Goal: Complete Application Form: Complete application form

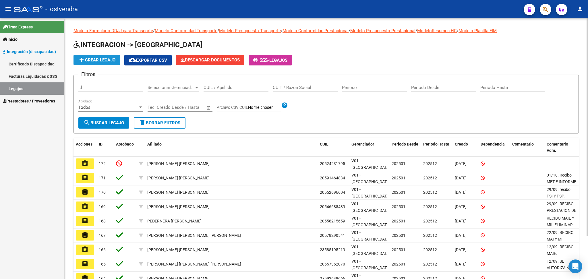
click at [108, 58] on span "add Crear Legajo" at bounding box center [96, 59] width 37 height 5
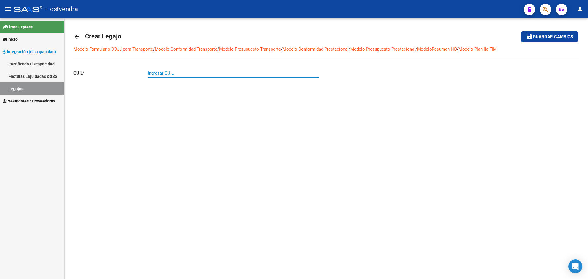
click at [203, 71] on input "Ingresar CUIL" at bounding box center [233, 73] width 171 height 5
type input "20-58802488-2"
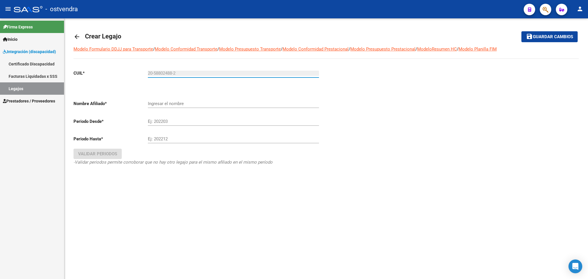
type input "GAJARDO LEON"
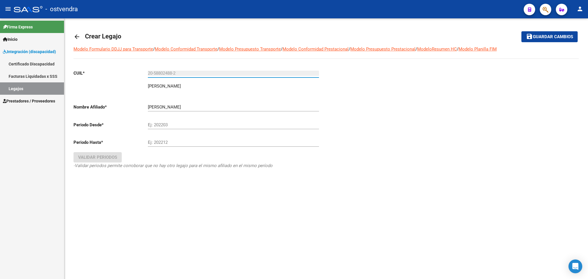
type input "20-58802488-2"
click at [187, 124] on input "Ej: 202203" at bounding box center [233, 124] width 171 height 5
type input "202501"
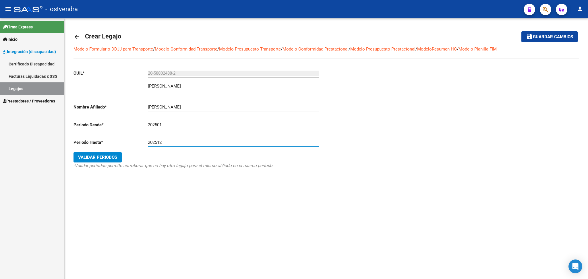
type input "202512"
click at [98, 155] on span "Validar Periodos" at bounding box center [97, 157] width 39 height 5
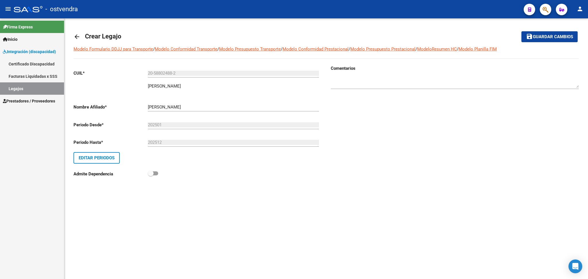
click at [533, 34] on span "Guardar cambios" at bounding box center [553, 36] width 40 height 5
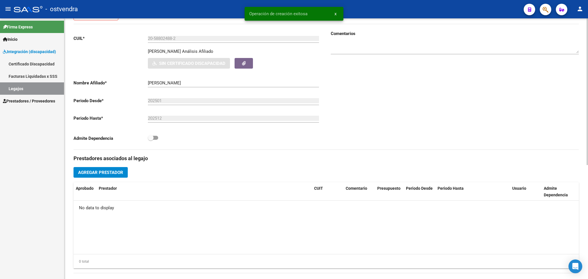
scroll to position [191, 0]
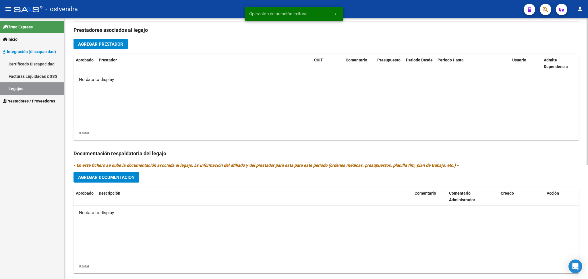
click at [120, 175] on span "Agregar Documentacion" at bounding box center [106, 177] width 57 height 5
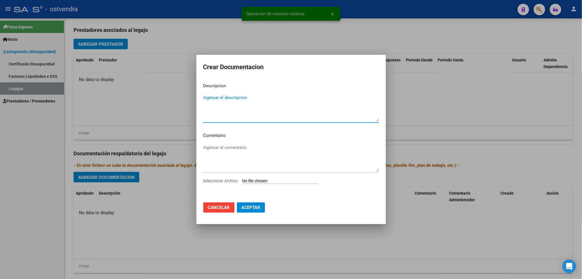
click at [247, 180] on input "Seleccionar Archivo" at bounding box center [280, 180] width 76 height 5
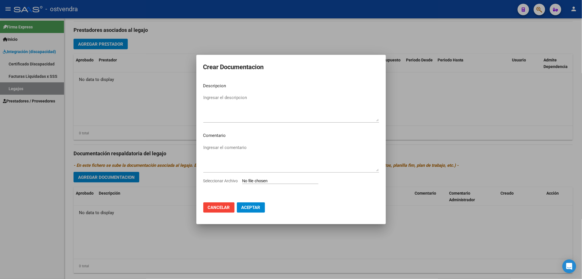
type input "C:\fakepath\.GAJARDO LEON- MAIE.pdf"
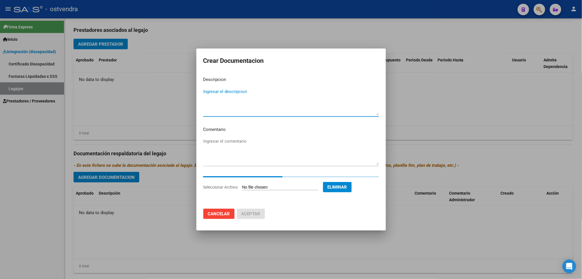
click at [211, 92] on textarea "Ingresar el descripcion" at bounding box center [291, 101] width 176 height 27
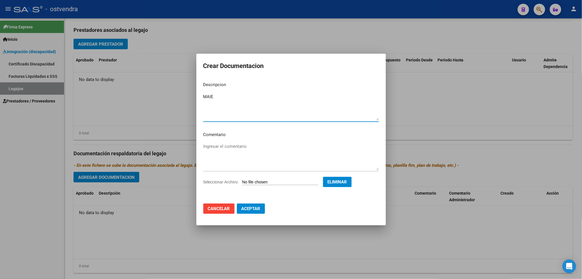
type textarea "MAIE"
click at [242, 212] on button "Aceptar" at bounding box center [251, 208] width 28 height 10
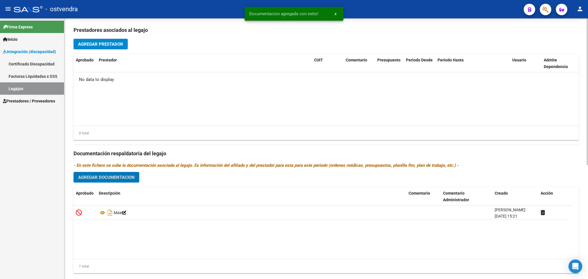
click at [97, 42] on span "Agregar Prestador" at bounding box center [100, 44] width 45 height 5
click at [117, 176] on span "Agregar Documentacion" at bounding box center [106, 177] width 57 height 5
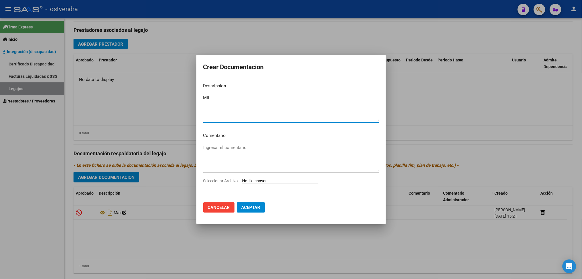
type textarea "MII"
click at [251, 181] on input "Seleccionar Archivo" at bounding box center [280, 180] width 76 height 5
type input "C:\fakepath\.GAJARDO LEON- MII.pdf"
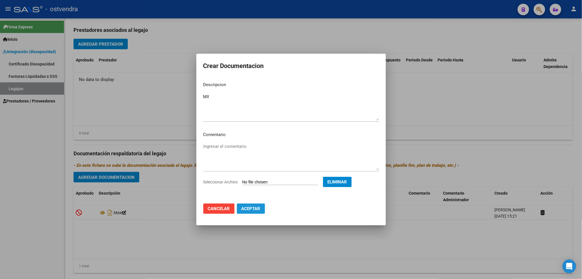
click at [251, 212] on button "Aceptar" at bounding box center [251, 208] width 28 height 10
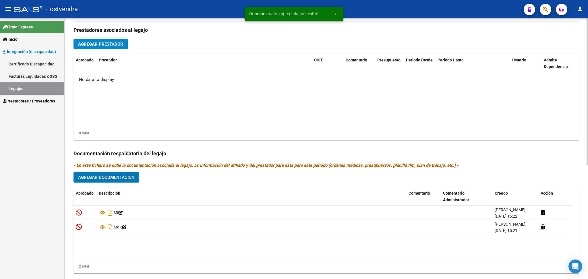
click at [119, 180] on button "Agregar Documentacion" at bounding box center [106, 177] width 66 height 11
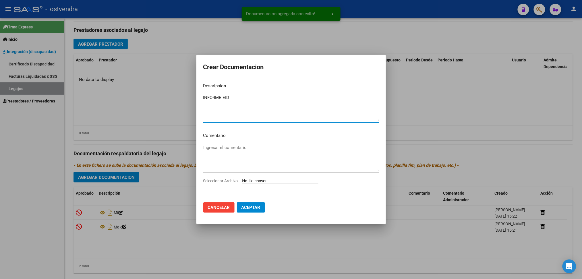
type textarea "INFORME EID"
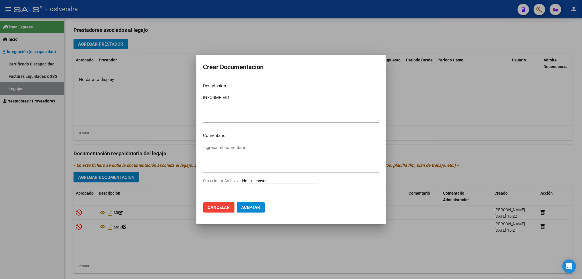
click at [286, 182] on input "Seleccionar Archivo" at bounding box center [280, 180] width 76 height 5
type input "C:\fakepath\GAJARDO LEON.pdf"
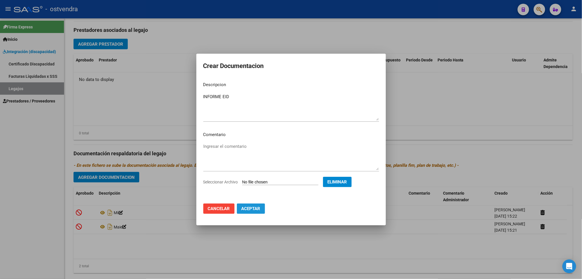
click at [260, 209] on span "Aceptar" at bounding box center [250, 208] width 19 height 5
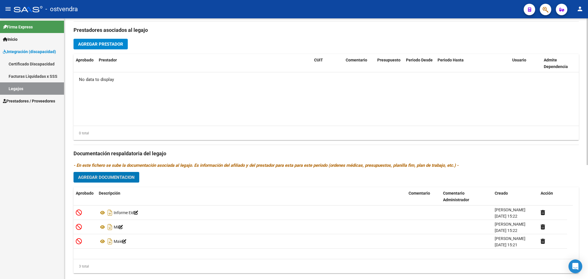
click at [121, 45] on span "Agregar Prestador" at bounding box center [100, 44] width 45 height 5
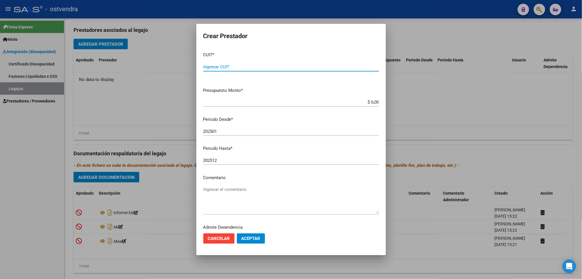
paste input "30-71204014-5"
type input "30-71204014-5"
type input "$ 0,01"
type input "202510"
click at [251, 236] on span "Aceptar" at bounding box center [250, 238] width 19 height 5
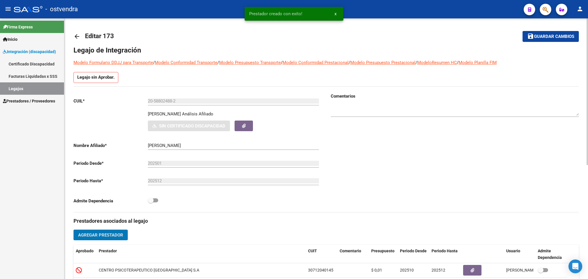
scroll to position [0, 0]
click at [545, 36] on span "Guardar cambios" at bounding box center [554, 36] width 40 height 5
click at [79, 34] on mat-icon "arrow_back" at bounding box center [76, 36] width 7 height 7
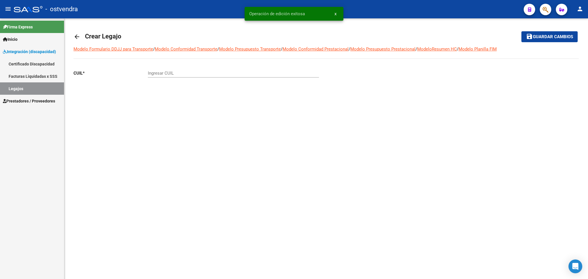
click at [79, 34] on mat-icon "arrow_back" at bounding box center [76, 36] width 7 height 7
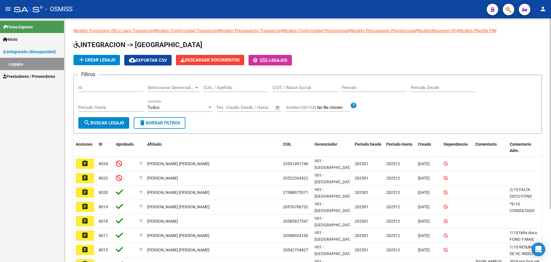
click at [112, 59] on span "add Crear Legajo" at bounding box center [96, 59] width 37 height 5
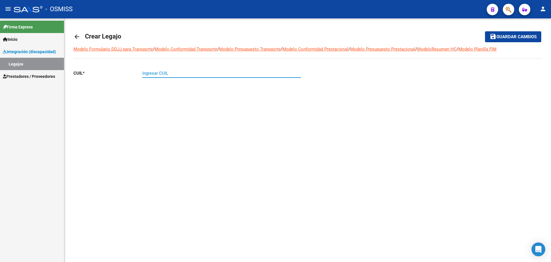
click at [177, 73] on input "Ingresar CUIL" at bounding box center [221, 73] width 158 height 5
type input "20-52406498-8"
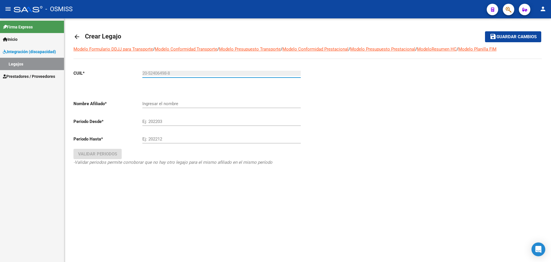
type input "GUARDIA ABACA [PERSON_NAME]"
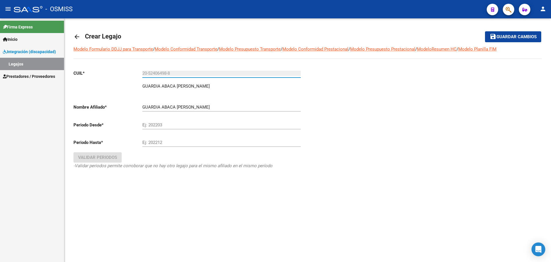
type input "20-52406498-8"
type input "202501"
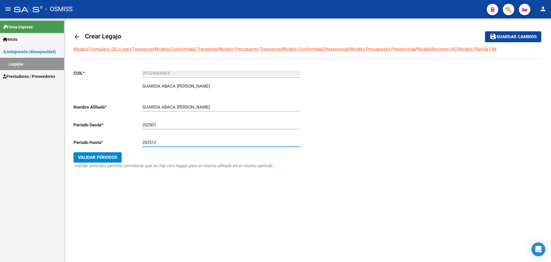
type input "202512"
click at [96, 157] on span "Validar Periodos" at bounding box center [97, 157] width 39 height 5
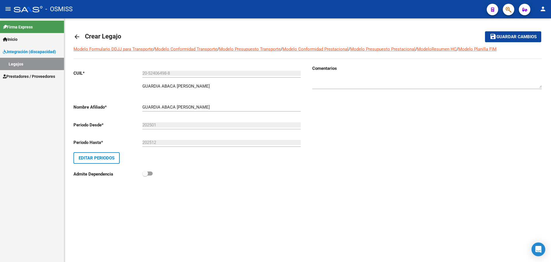
click at [508, 37] on span "Guardar cambios" at bounding box center [516, 36] width 40 height 5
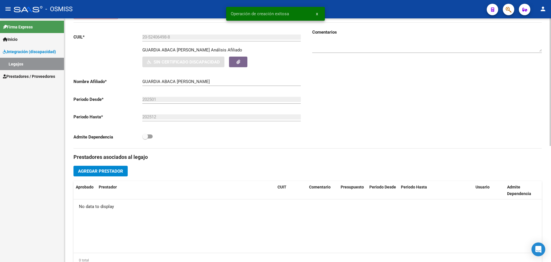
scroll to position [221, 0]
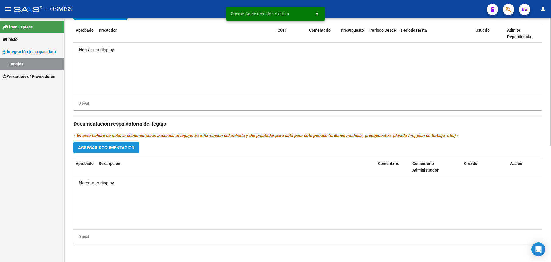
click at [132, 145] on span "Agregar Documentacion" at bounding box center [106, 147] width 57 height 5
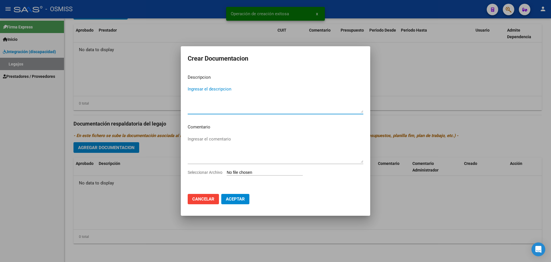
click at [263, 170] on input "Seleccionar Archivo" at bounding box center [265, 172] width 76 height 5
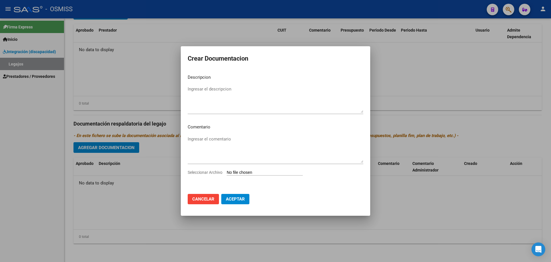
type input "C:\fakepath\GUARDIA ABACA [PERSON_NAME].pdf"
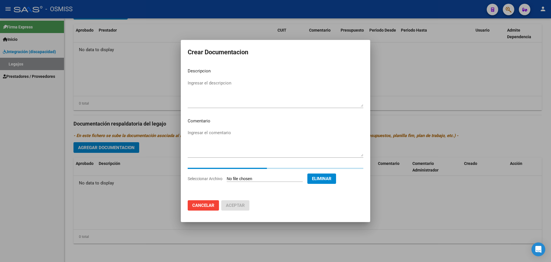
click at [194, 83] on textarea "Ingresar el descripcion" at bounding box center [276, 93] width 176 height 27
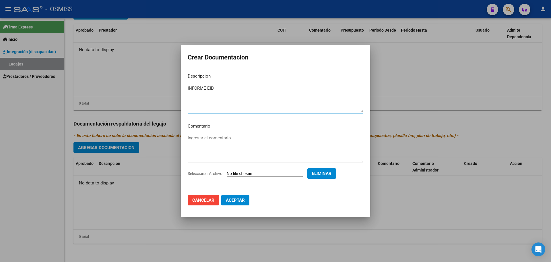
type textarea "INFORME EID"
click at [229, 201] on span "Aceptar" at bounding box center [235, 199] width 19 height 5
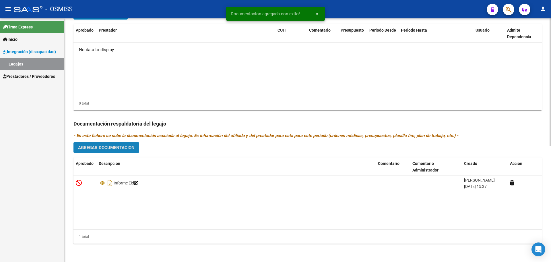
click at [112, 150] on span "Agregar Documentacion" at bounding box center [106, 147] width 57 height 5
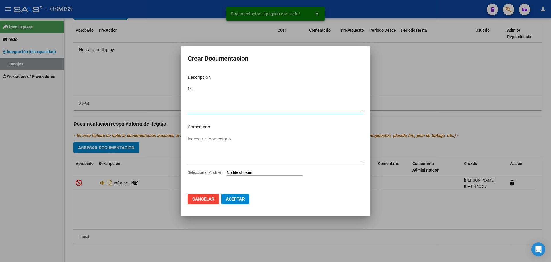
type textarea "MII"
click at [237, 171] on input "Seleccionar Archivo" at bounding box center [265, 172] width 76 height 5
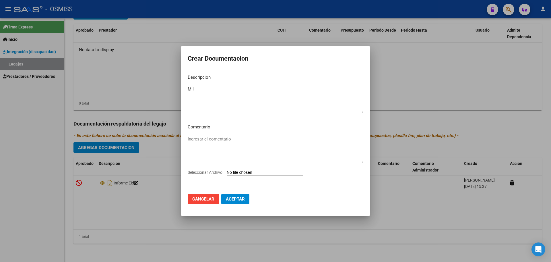
type input "C:\fakepath\.GUARDIA ABACA -MII.pdf"
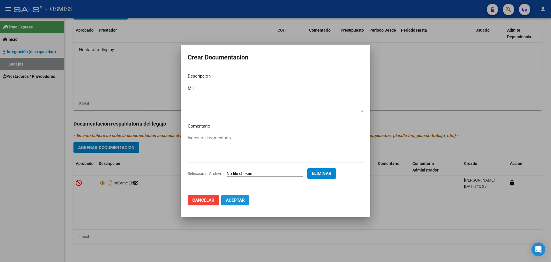
click at [235, 203] on button "Aceptar" at bounding box center [235, 200] width 28 height 10
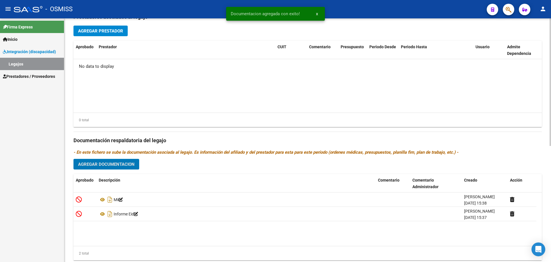
scroll to position [185, 0]
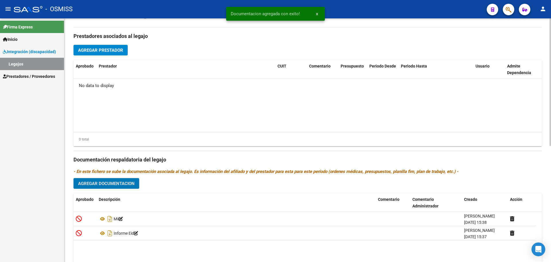
click at [91, 47] on span "Agregar Prestador" at bounding box center [100, 49] width 45 height 5
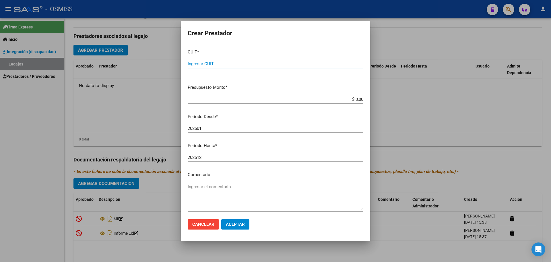
paste input "30-71507246-3"
type input "30-71507246-3"
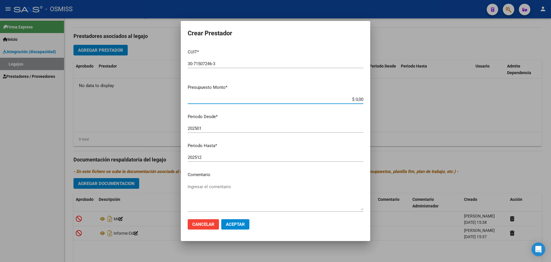
type input "$ 0,01"
type input "202510"
click at [241, 222] on span "Aceptar" at bounding box center [235, 224] width 19 height 5
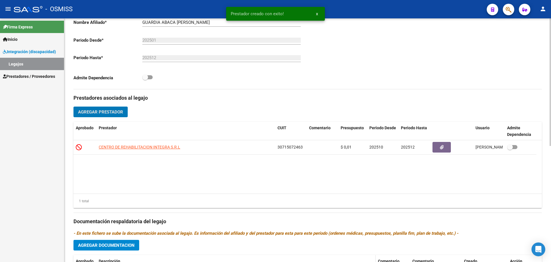
scroll to position [0, 0]
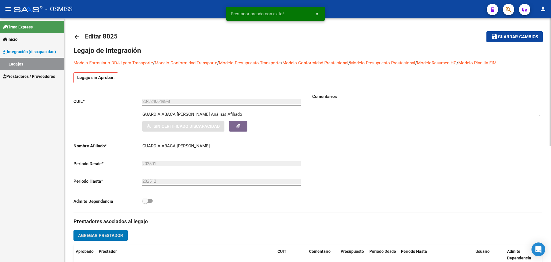
click at [504, 41] on button "save Guardar cambios" at bounding box center [514, 36] width 56 height 11
click at [77, 35] on mat-icon "arrow_back" at bounding box center [76, 36] width 7 height 7
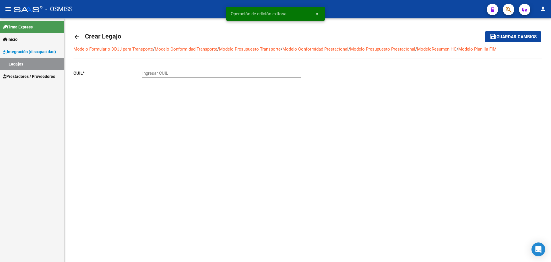
click at [77, 35] on mat-icon "arrow_back" at bounding box center [76, 36] width 7 height 7
